Goal: Information Seeking & Learning: Learn about a topic

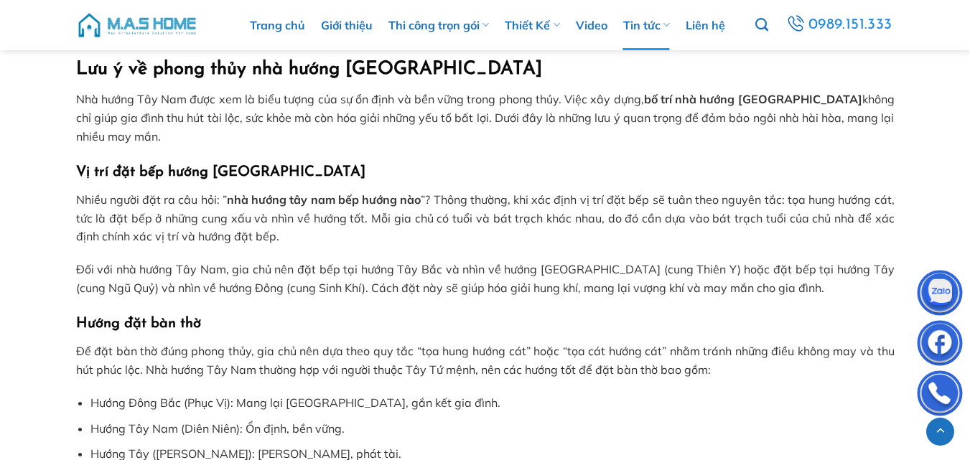
scroll to position [1903, 0]
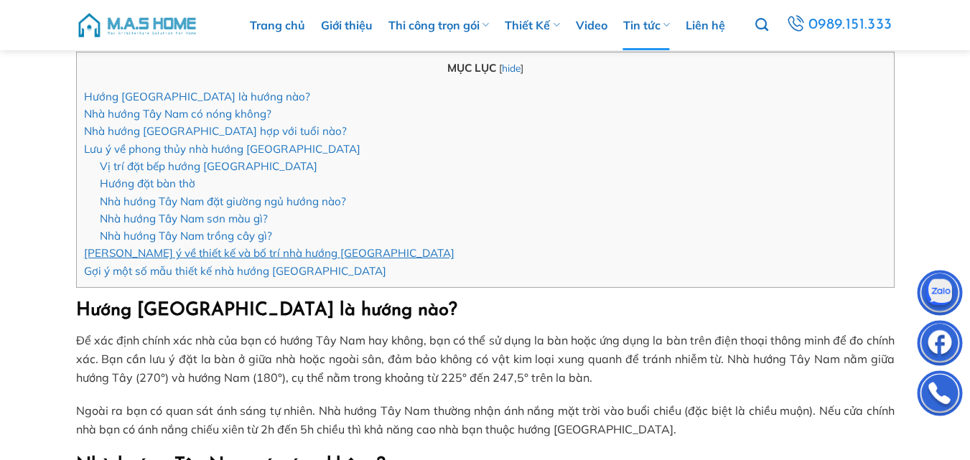
scroll to position [359, 0]
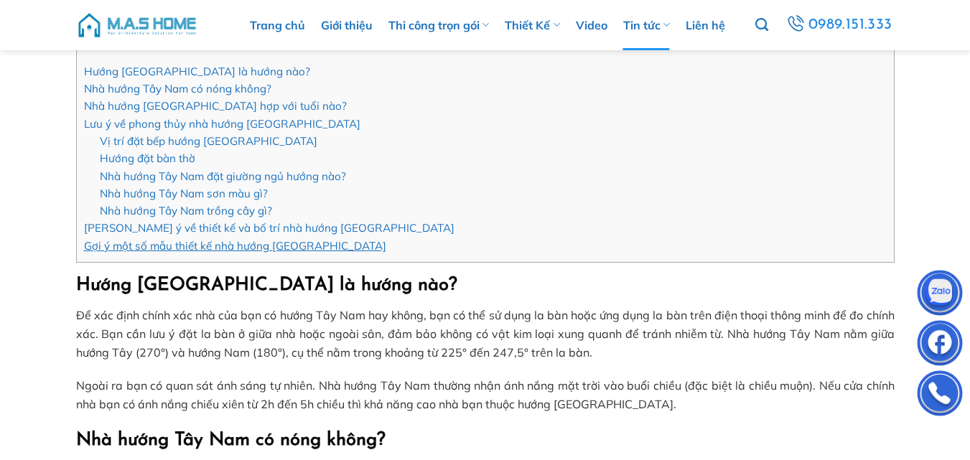
click at [176, 239] on link "Gợi ý một số mẫu thiết kế nhà hướng [GEOGRAPHIC_DATA]" at bounding box center [235, 246] width 302 height 14
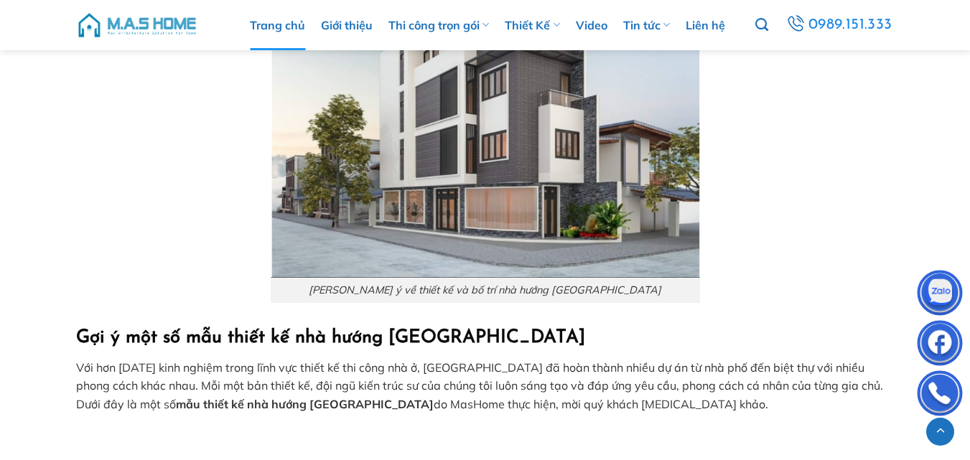
scroll to position [3130, 0]
